Goal: Information Seeking & Learning: Find specific fact

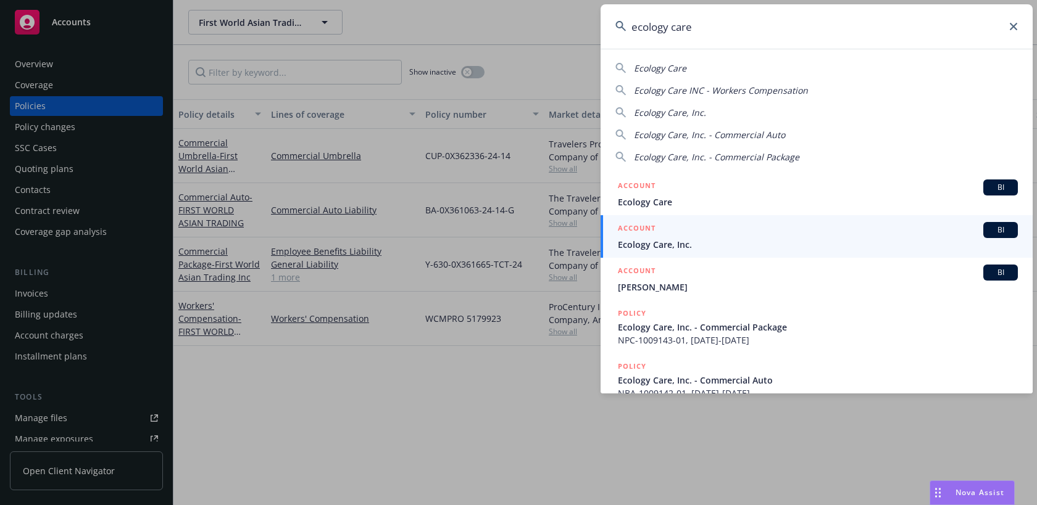
drag, startPoint x: 701, startPoint y: 29, endPoint x: 584, endPoint y: 20, distance: 118.2
click at [584, 20] on div "ecology care Ecology Care Ecology Care INC - Workers Compensation Ecology Care,…" at bounding box center [518, 252] width 1037 height 505
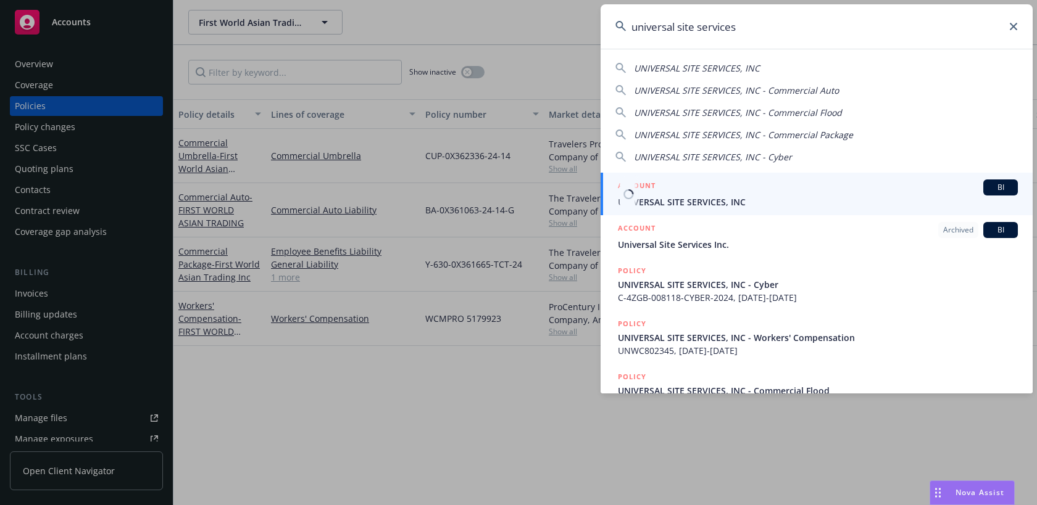
type input "universal site services"
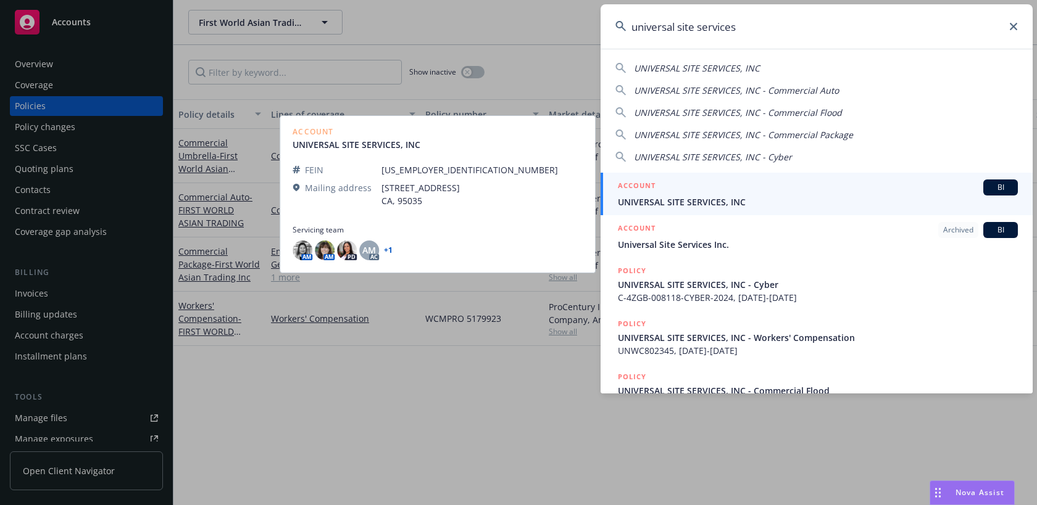
click at [759, 196] on span "UNIVERSAL SITE SERVICES, INC" at bounding box center [818, 202] width 400 height 13
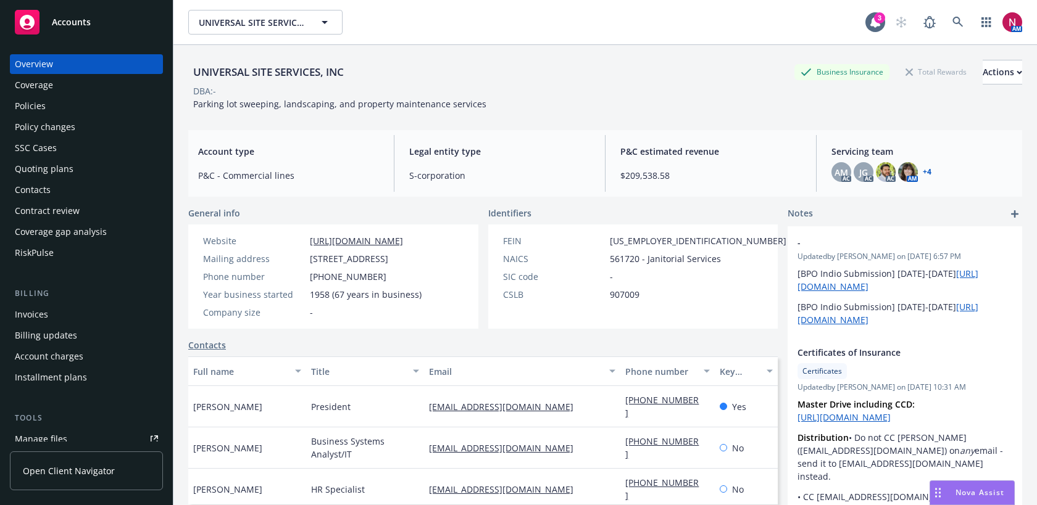
click at [95, 168] on div "Quoting plans" at bounding box center [86, 169] width 143 height 20
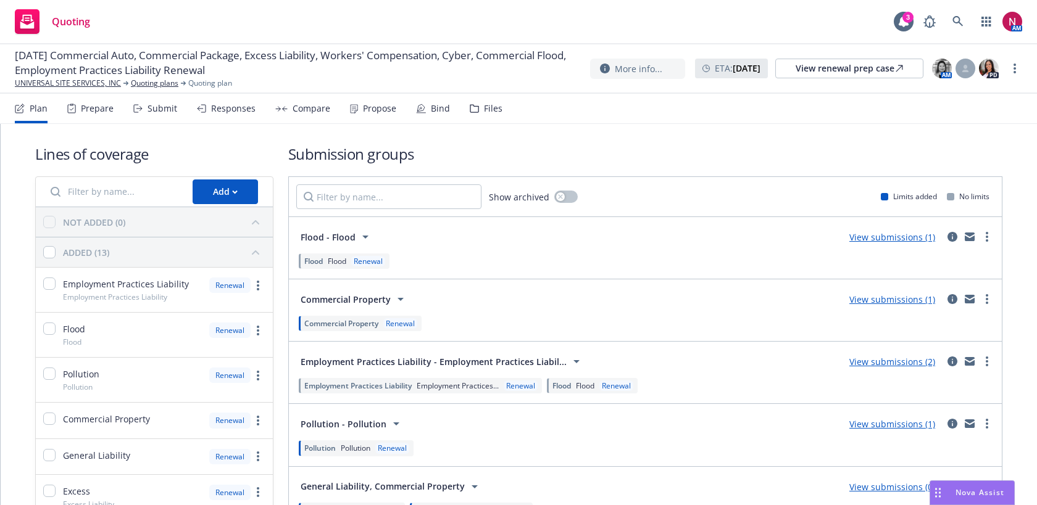
click at [484, 109] on div "Files" at bounding box center [493, 109] width 19 height 10
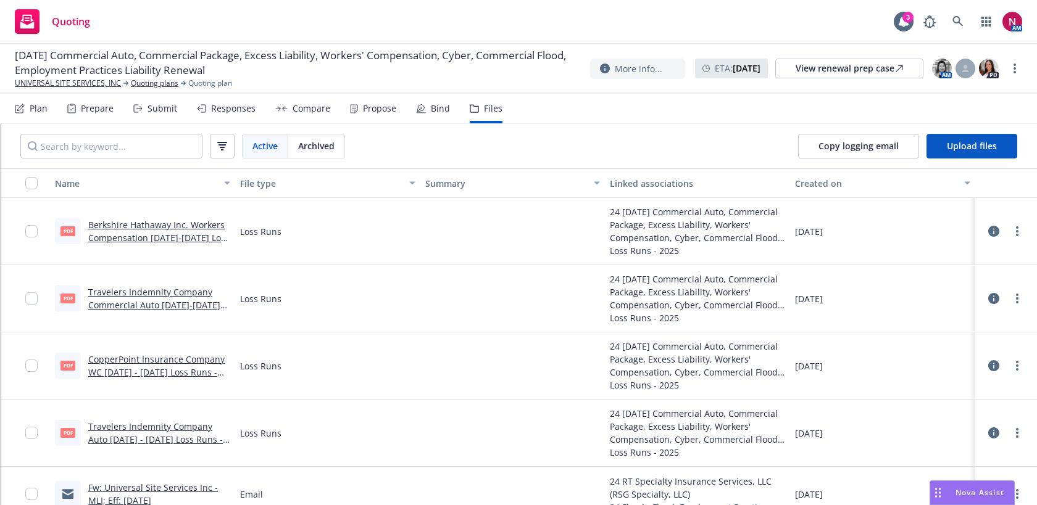
click at [232, 108] on div "Responses" at bounding box center [233, 109] width 44 height 10
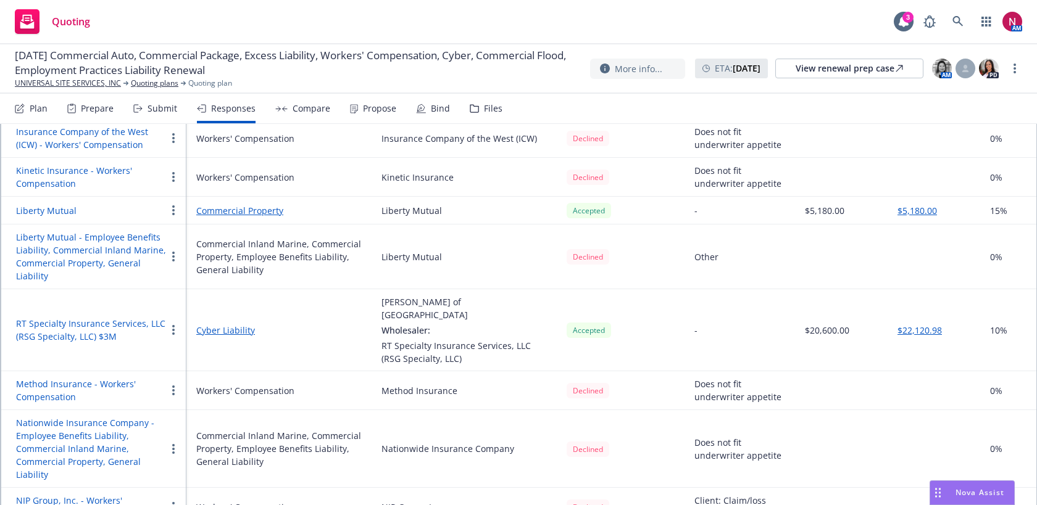
scroll to position [1070, 0]
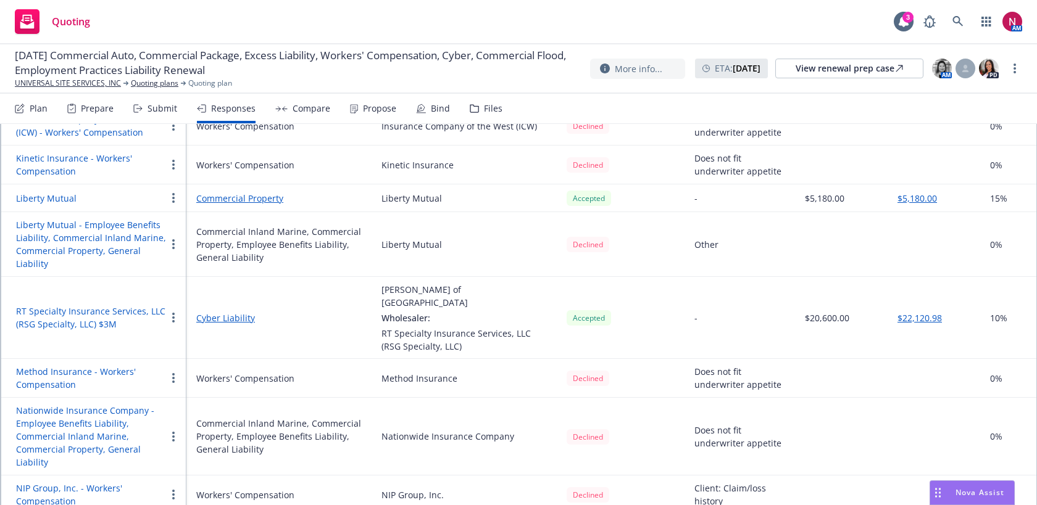
click at [91, 157] on button "Kinetic Insurance - Workers' Compensation" at bounding box center [91, 165] width 150 height 26
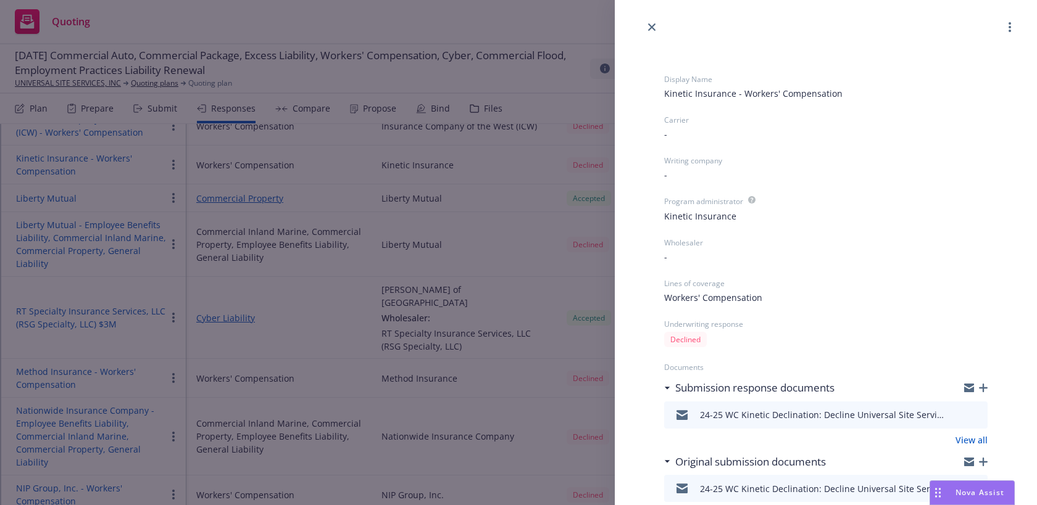
scroll to position [133, 0]
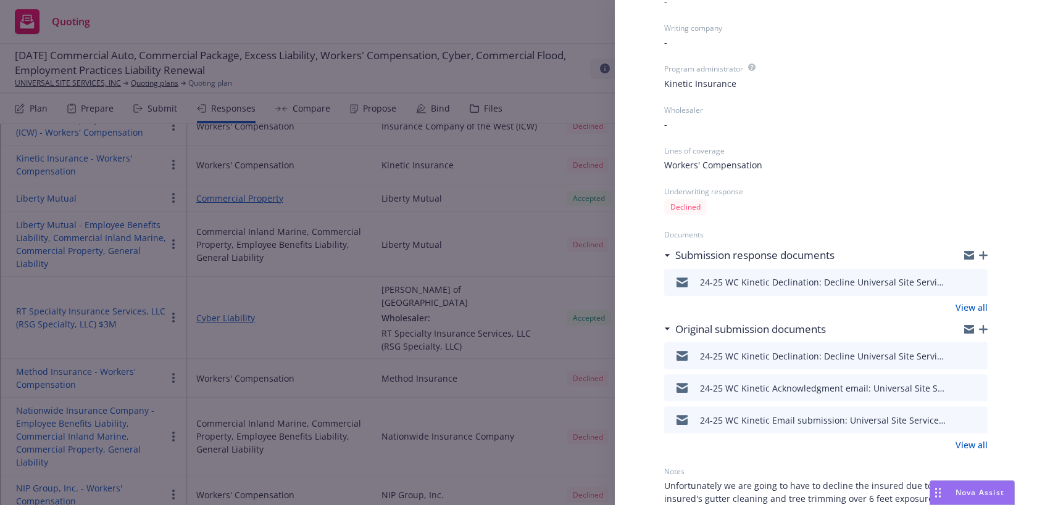
click at [974, 279] on icon "preview file" at bounding box center [975, 282] width 11 height 9
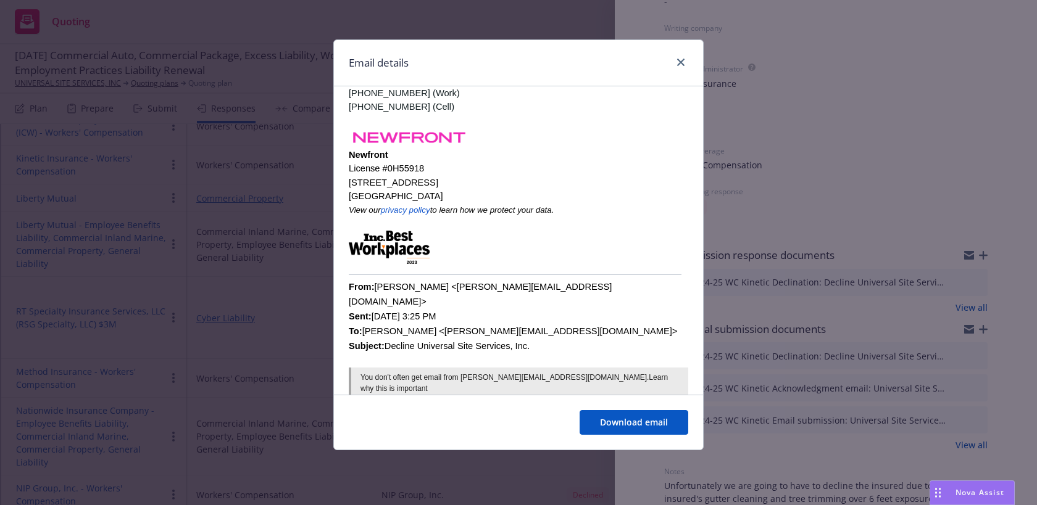
scroll to position [400, 0]
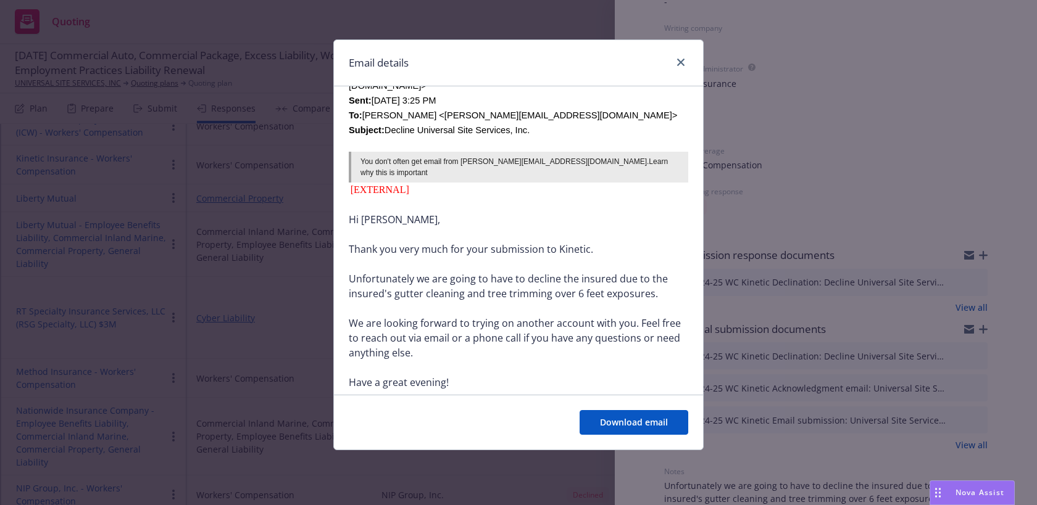
drag, startPoint x: 350, startPoint y: 254, endPoint x: 659, endPoint y: 268, distance: 309.4
click at [659, 271] on div "Unfortunately we are going to have to decline the insured due to the insured's …" at bounding box center [518, 286] width 339 height 30
copy div "Unfortunately we are going to have to decline the insured due to the insured's …"
